Goal: Learn about a topic: Learn about a topic

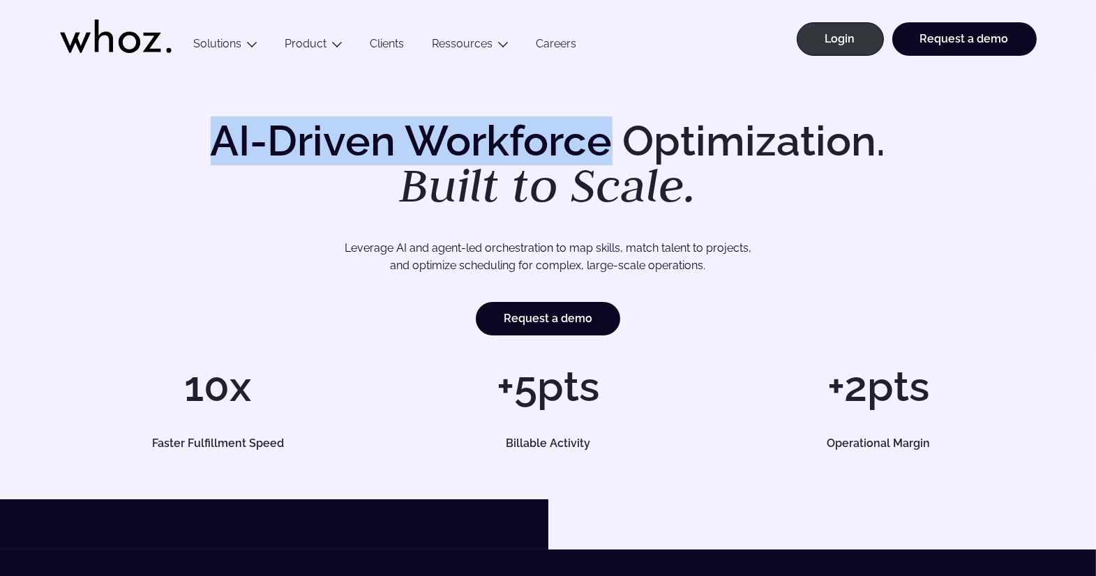
drag, startPoint x: 223, startPoint y: 135, endPoint x: 617, endPoint y: 145, distance: 394.9
click at [617, 145] on h1 "AI-Driven Workforce Optimization. Built to Scale." at bounding box center [548, 164] width 714 height 89
